Goal: Navigation & Orientation: Find specific page/section

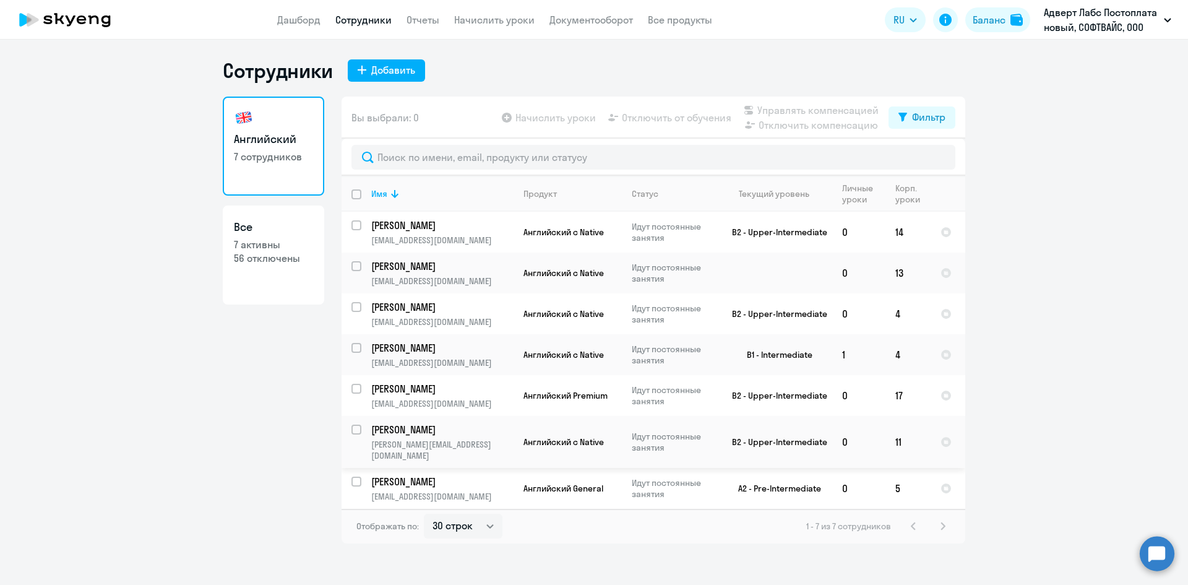
select select "30"
click at [1061, 29] on p "Адверт Лабс Постоплата новый, СОФТВАЙС, ООО" at bounding box center [1101, 20] width 115 height 30
click at [989, 88] on li "Софтвайс Постоплата Новый, СОФТВАЙС, ООО" at bounding box center [1057, 88] width 240 height 31
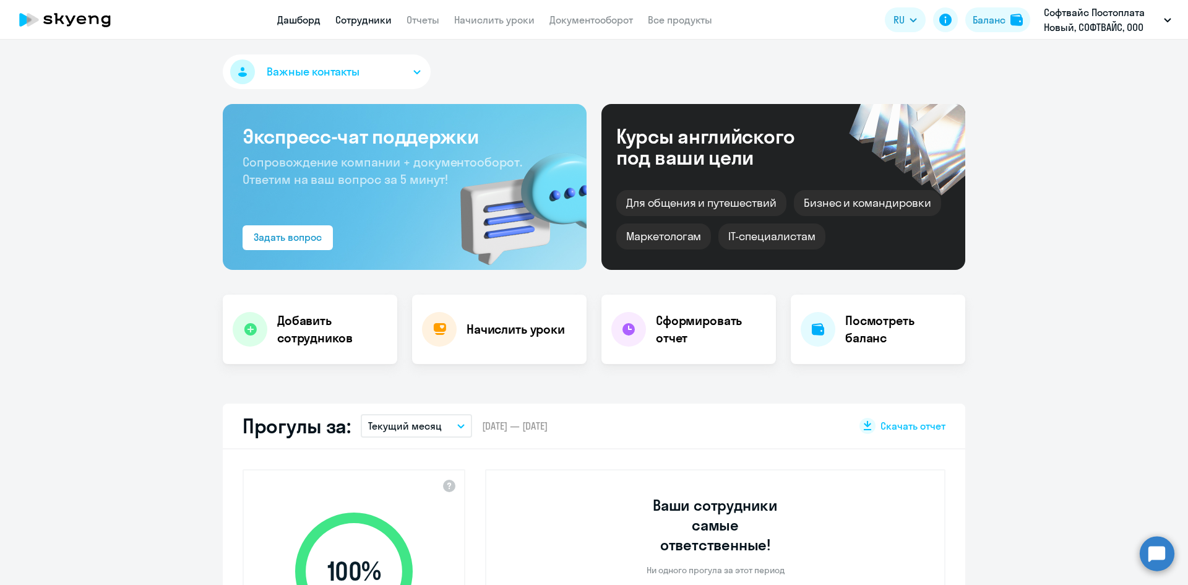
click at [358, 23] on link "Сотрудники" at bounding box center [363, 20] width 56 height 12
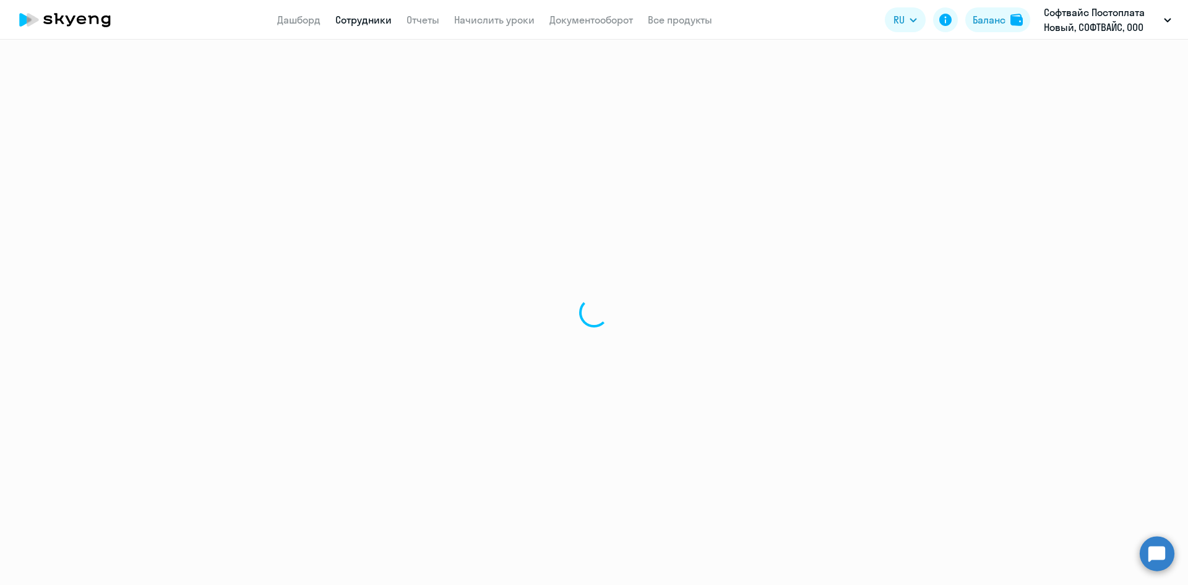
select select "30"
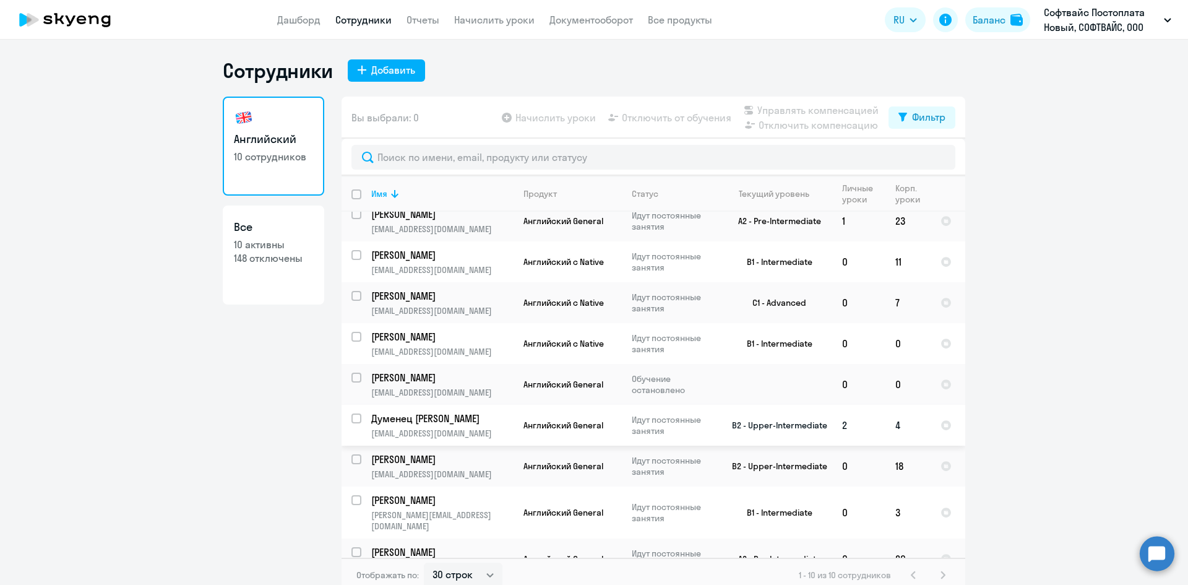
scroll to position [62, 0]
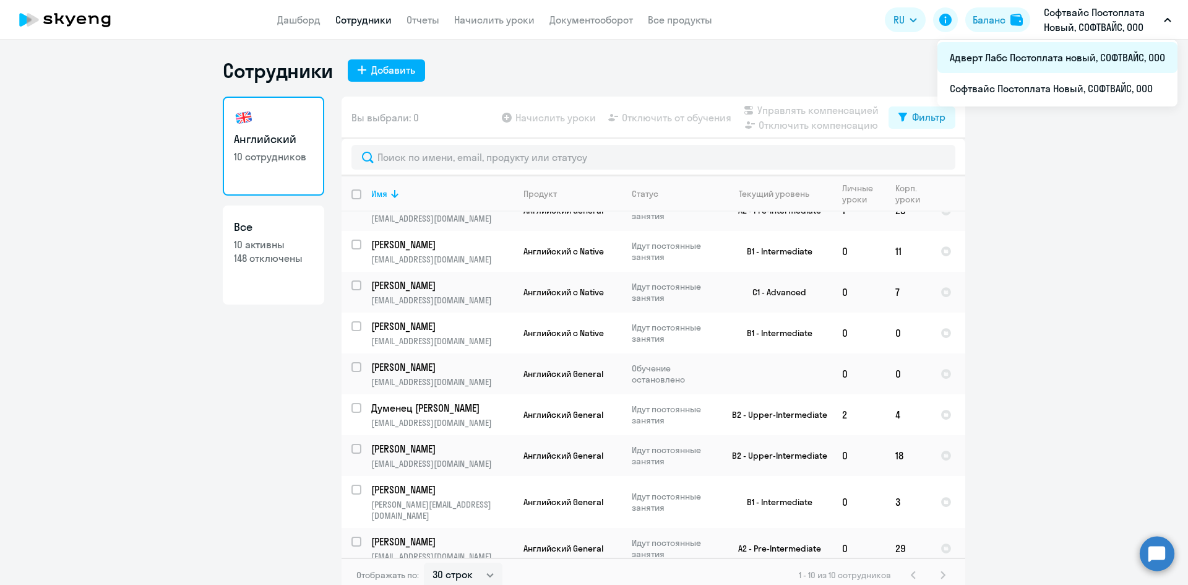
click at [1011, 61] on li "Адверт Лабс Постоплата новый, СОФТВАЙС, ООО" at bounding box center [1057, 57] width 240 height 31
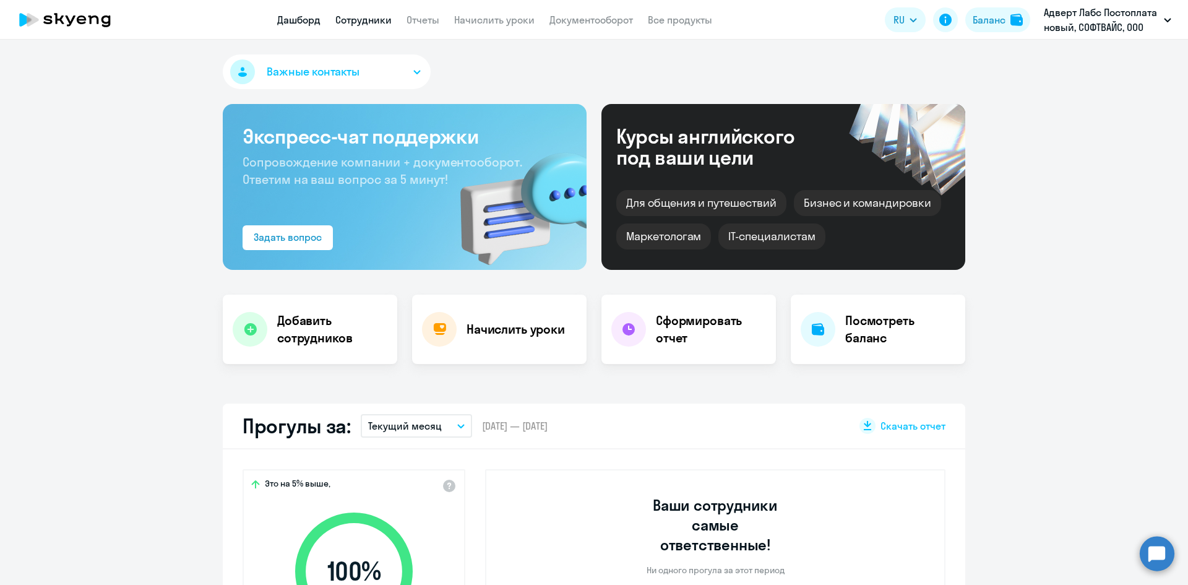
click at [372, 19] on link "Сотрудники" at bounding box center [363, 20] width 56 height 12
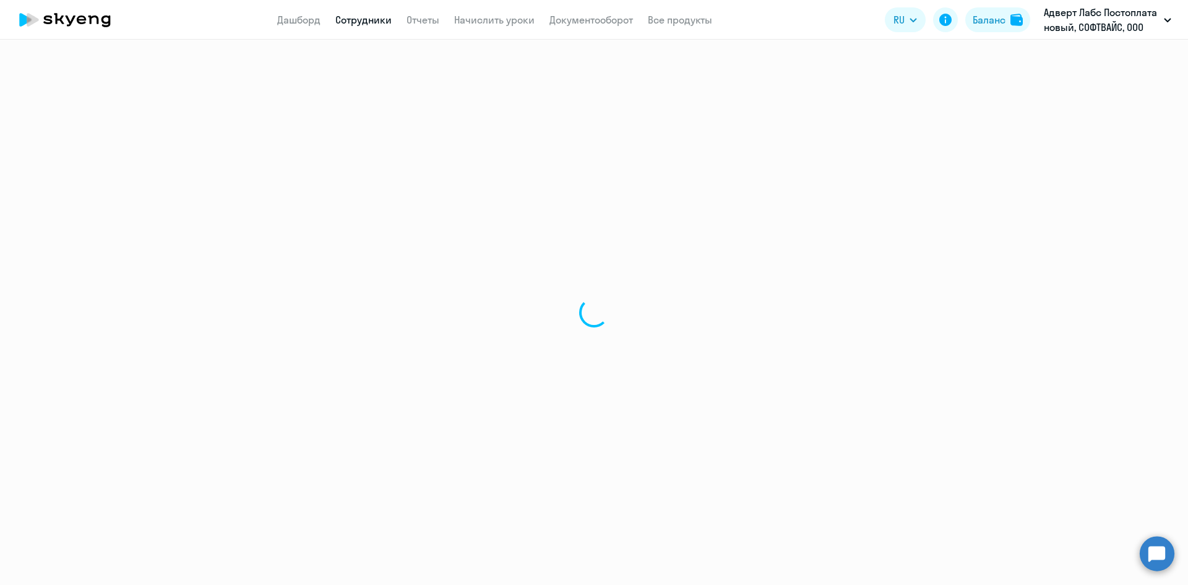
select select "30"
